Goal: Information Seeking & Learning: Learn about a topic

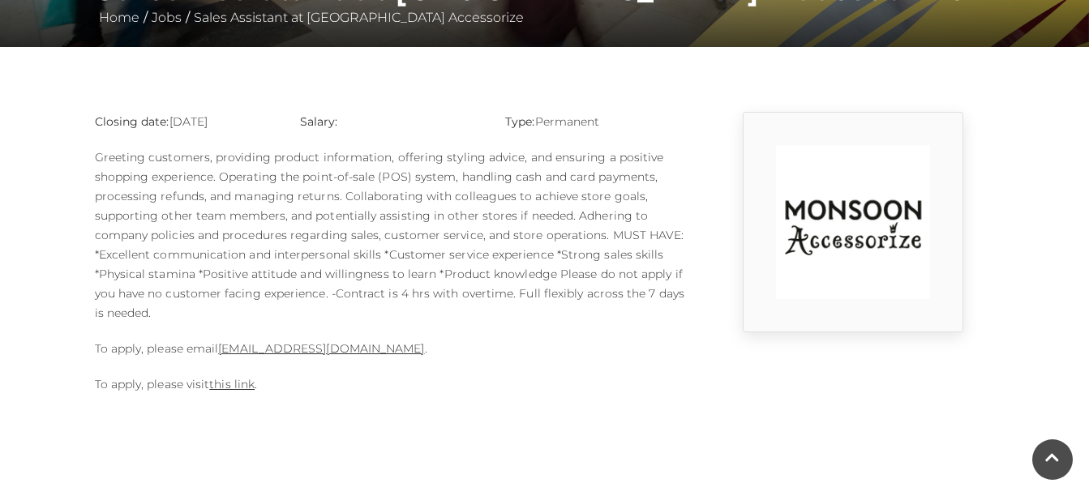
scroll to position [357, 0]
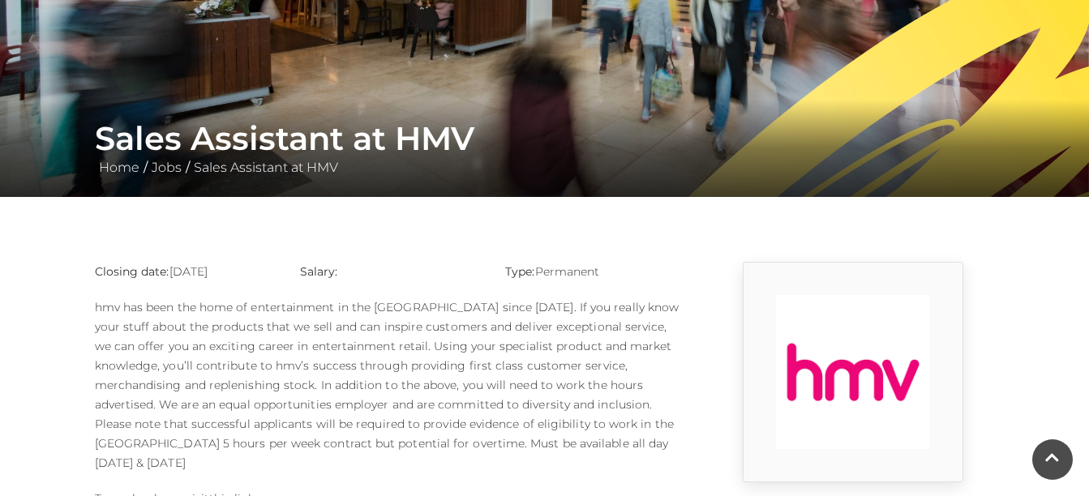
scroll to position [357, 0]
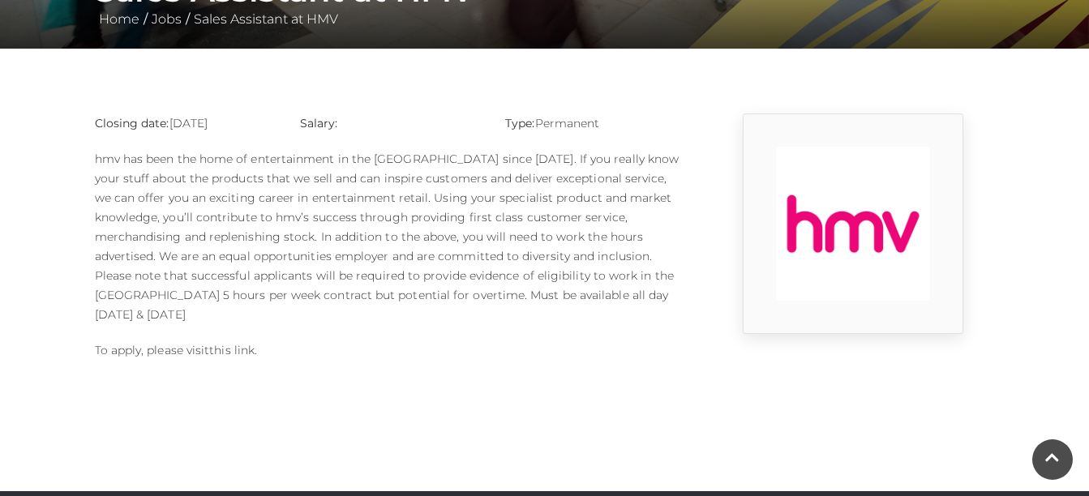
click at [246, 343] on link "this link" at bounding box center [231, 350] width 45 height 15
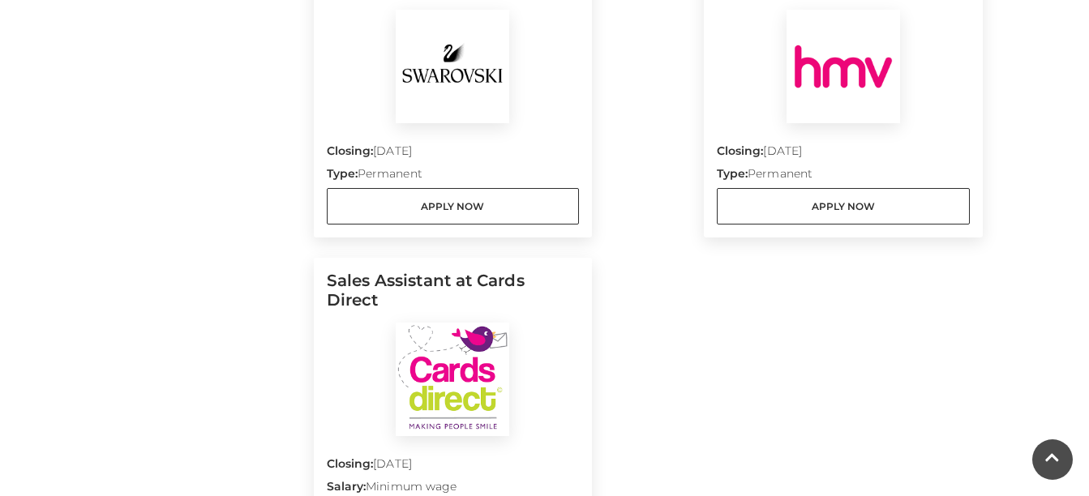
scroll to position [2043, 0]
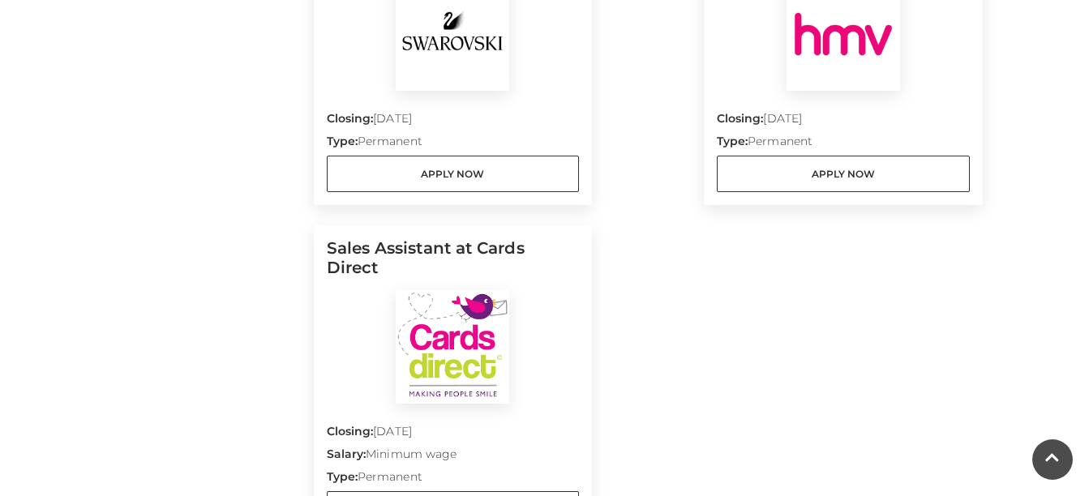
click at [457, 313] on img at bounding box center [452, 346] width 113 height 113
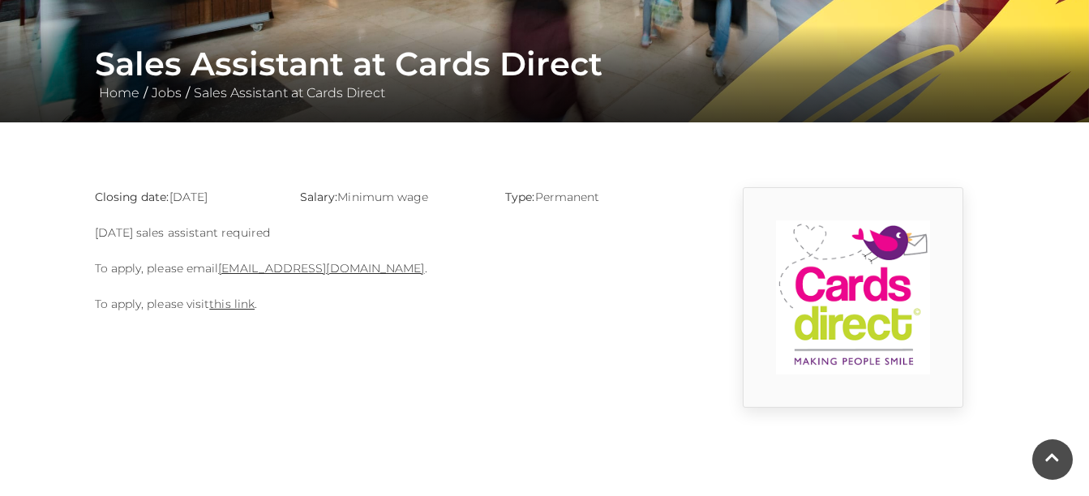
scroll to position [259, 0]
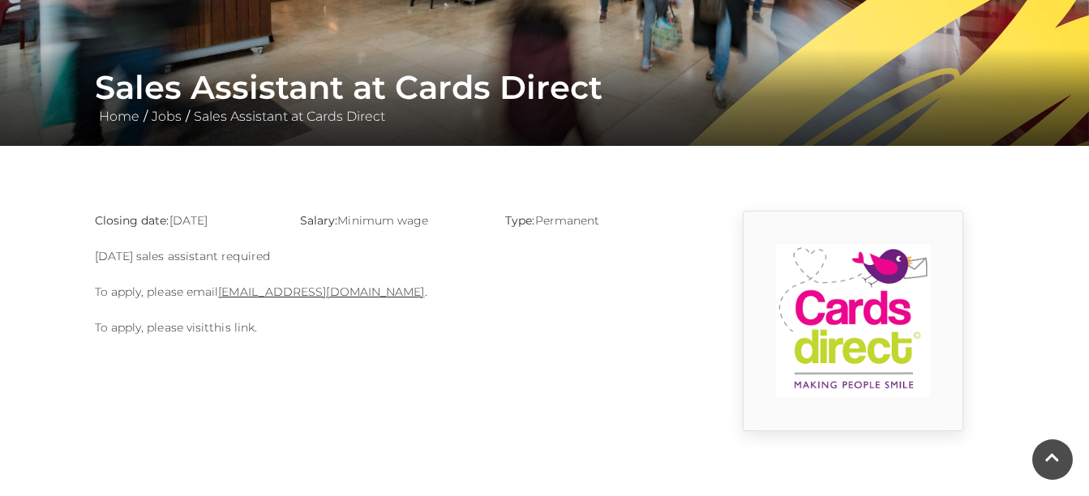
click at [243, 327] on link "this link" at bounding box center [231, 327] width 45 height 15
